Goal: Task Accomplishment & Management: Use online tool/utility

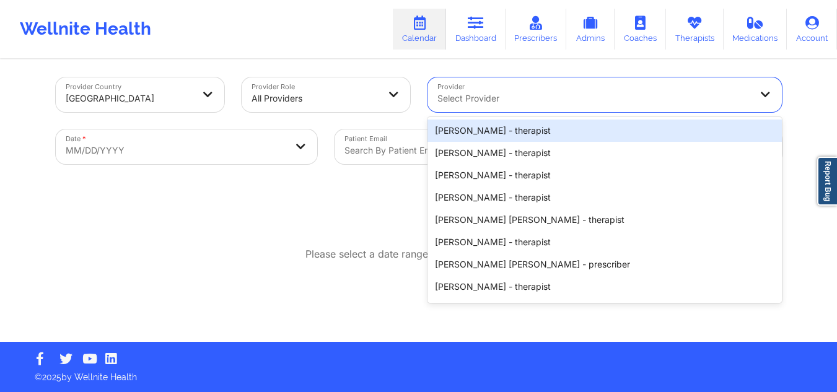
click at [507, 102] on div at bounding box center [593, 98] width 313 height 15
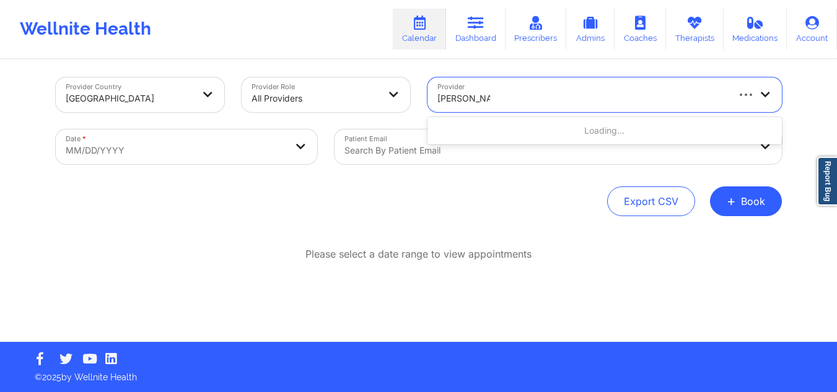
type input "[PERSON_NAME]"
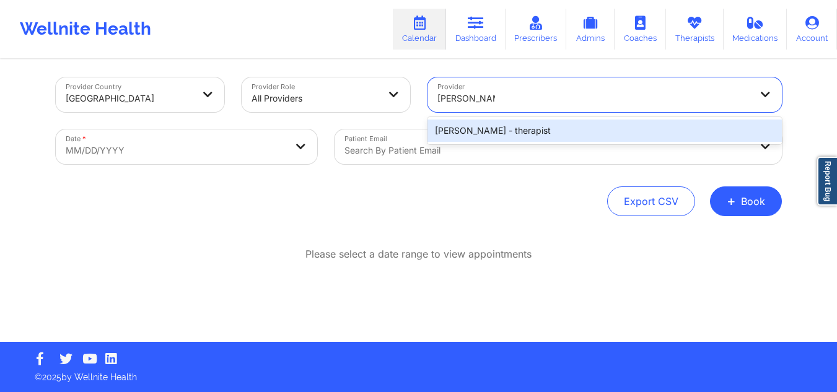
click at [548, 127] on div "[PERSON_NAME] - therapist" at bounding box center [604, 131] width 354 height 22
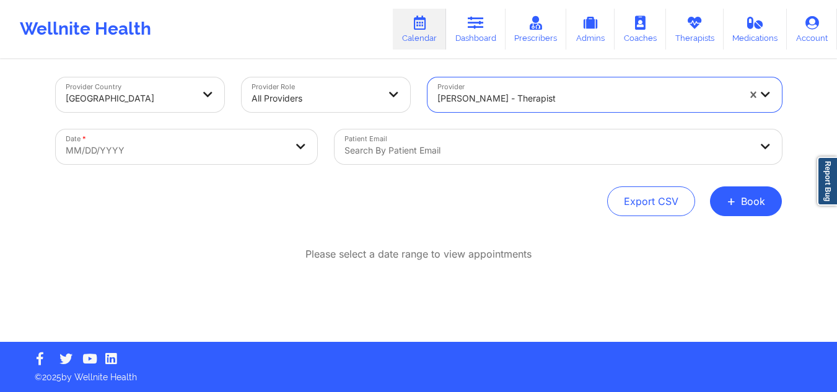
click at [211, 139] on body "Wellnite Health Calendar Dashboard Prescribers Admins Coaches Therapists Medica…" at bounding box center [418, 190] width 837 height 392
select select "2025-8"
select select "2025-9"
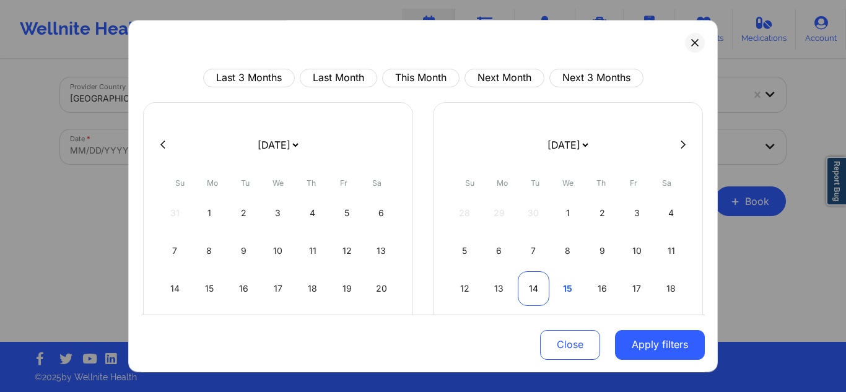
click at [538, 292] on div "14" at bounding box center [534, 288] width 32 height 35
select select "2025-9"
select select "2025-10"
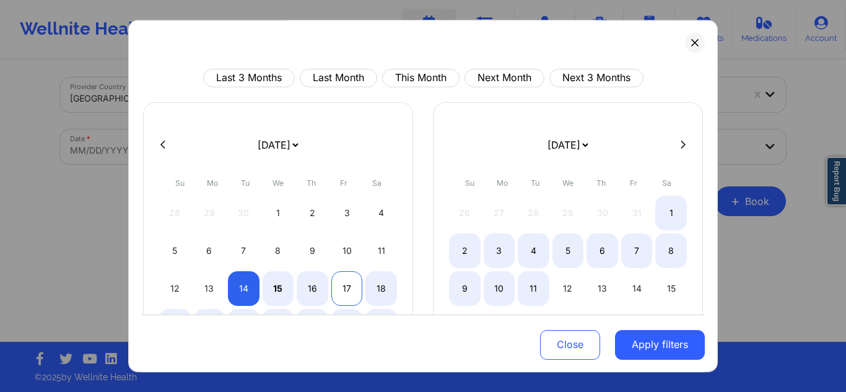
select select "2025-9"
select select "2025-10"
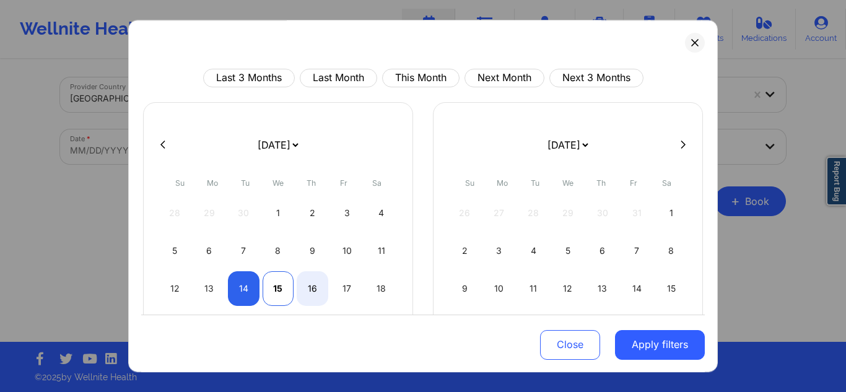
select select "2025-9"
select select "2025-10"
click at [280, 291] on div "15" at bounding box center [279, 288] width 32 height 35
select select "2025-9"
select select "2025-10"
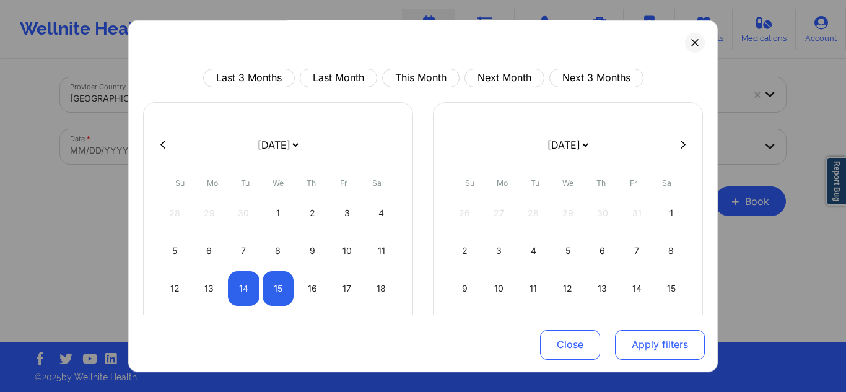
click at [640, 353] on button "Apply filters" at bounding box center [660, 345] width 90 height 30
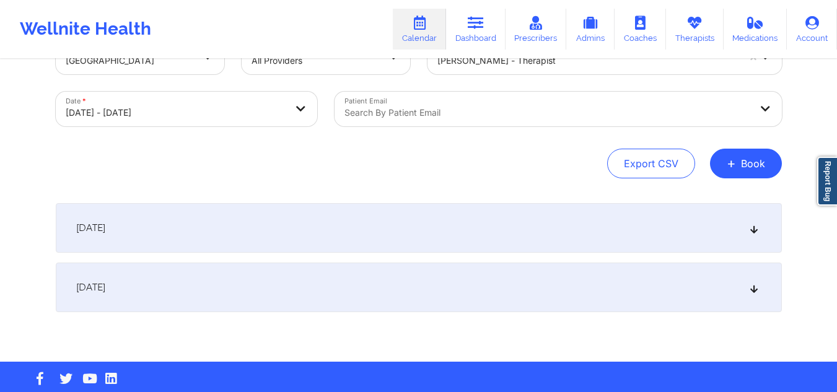
scroll to position [64, 0]
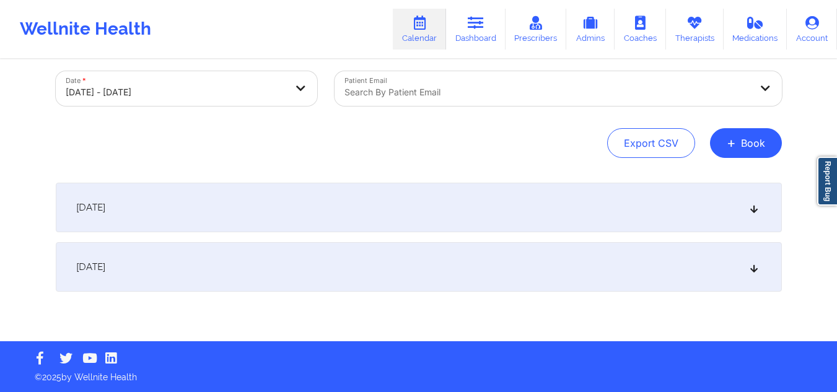
click at [615, 206] on div "[DATE]" at bounding box center [419, 208] width 726 height 50
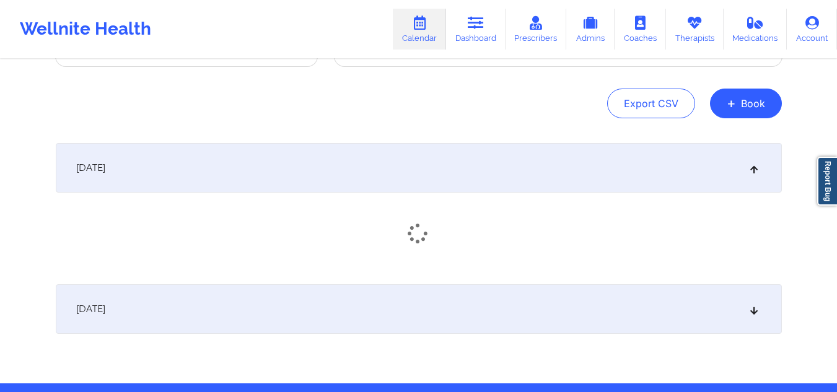
scroll to position [146, 0]
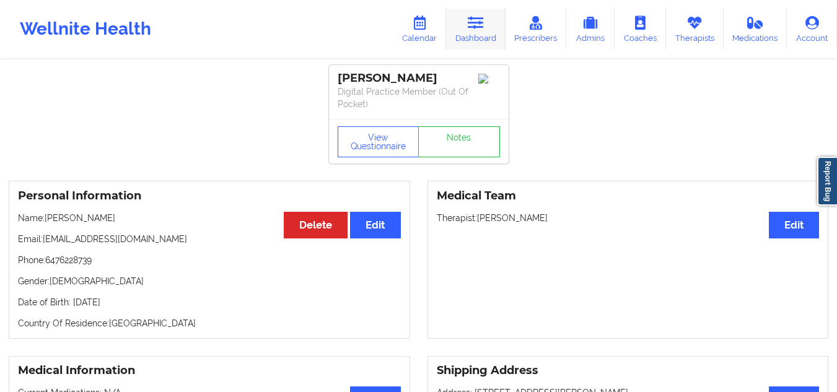
click at [480, 32] on link "Dashboard" at bounding box center [475, 29] width 59 height 41
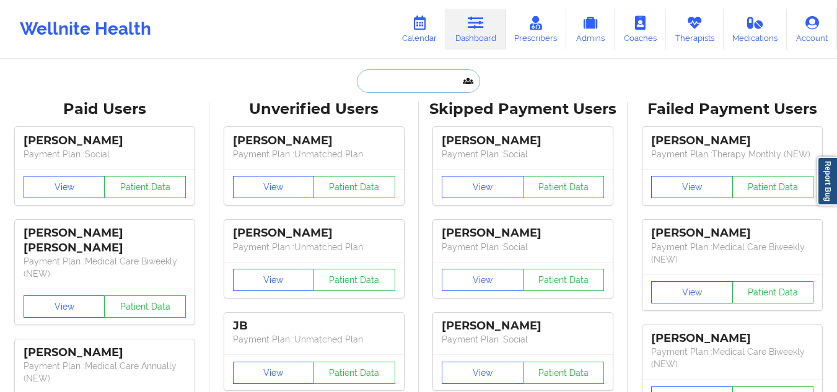
click at [403, 84] on input "text" at bounding box center [418, 81] width 123 height 24
paste input "Josh Okray"
type input "Josh Okray"
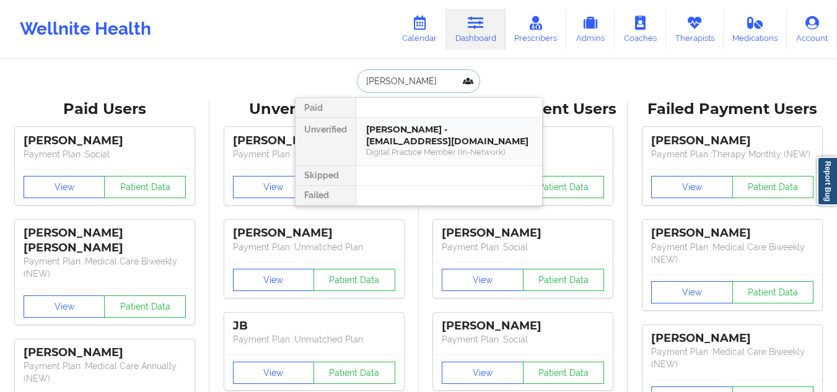
click at [416, 142] on div "Josh Okray - okraywilliam@gmail.com" at bounding box center [449, 135] width 166 height 23
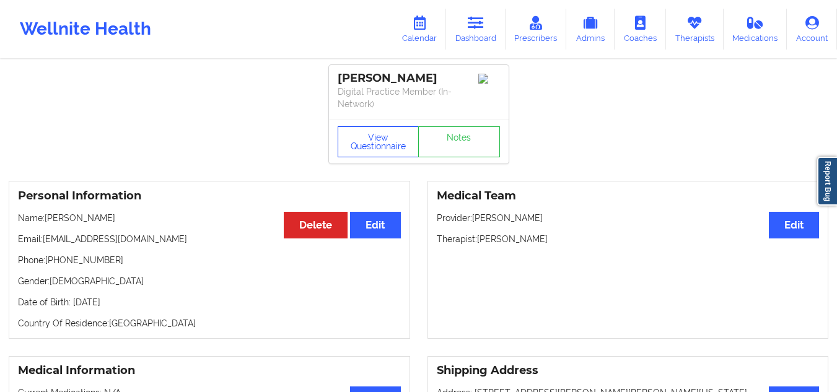
click at [380, 142] on button "View Questionnaire" at bounding box center [379, 141] width 82 height 31
